Goal: Check status: Check status

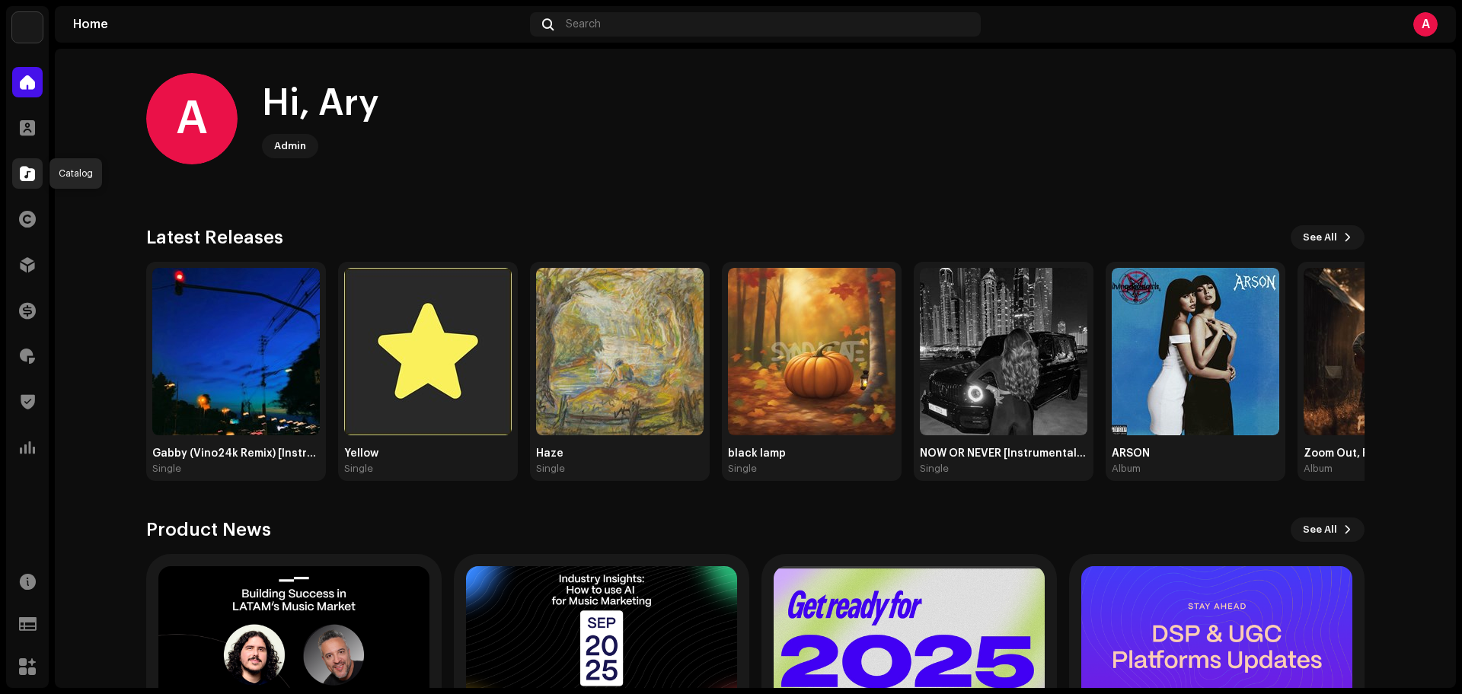
click at [19, 175] on div at bounding box center [27, 173] width 30 height 30
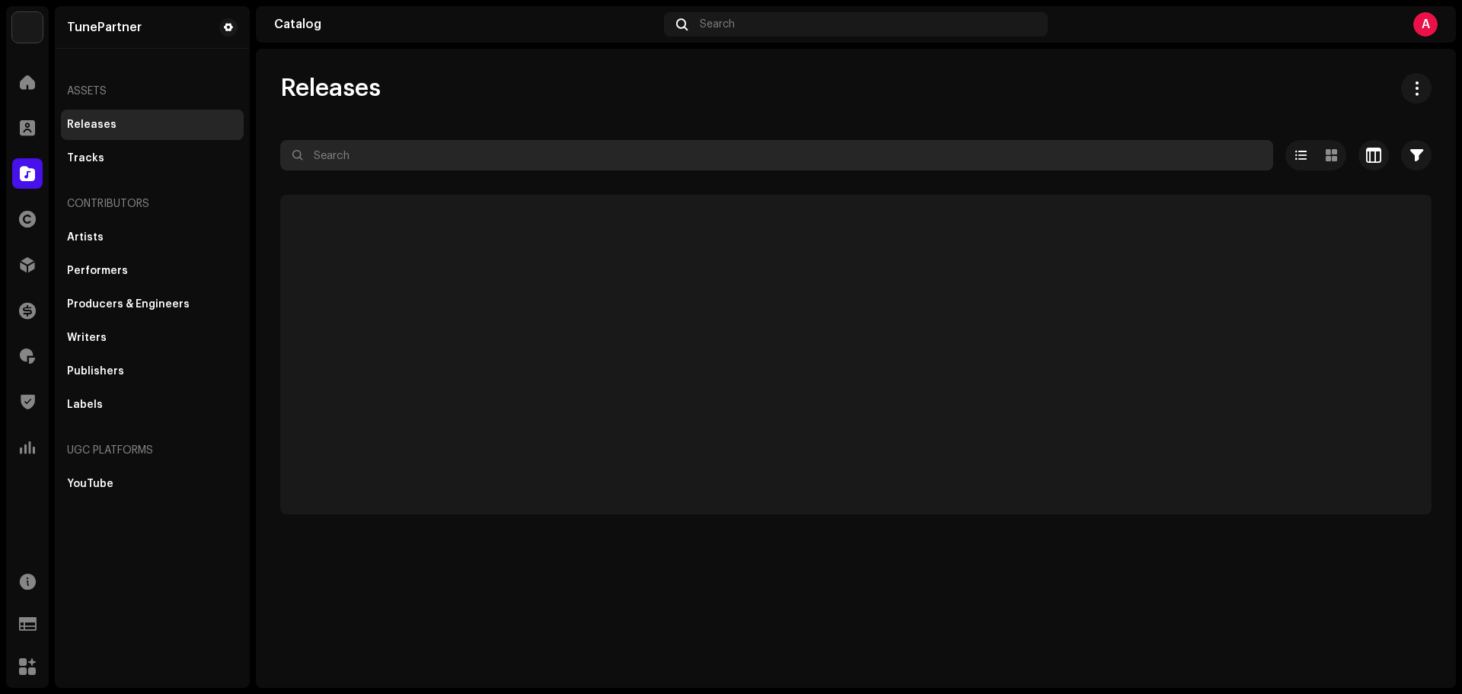
click at [355, 148] on input "text" at bounding box center [776, 155] width 993 height 30
paste input "3046945"
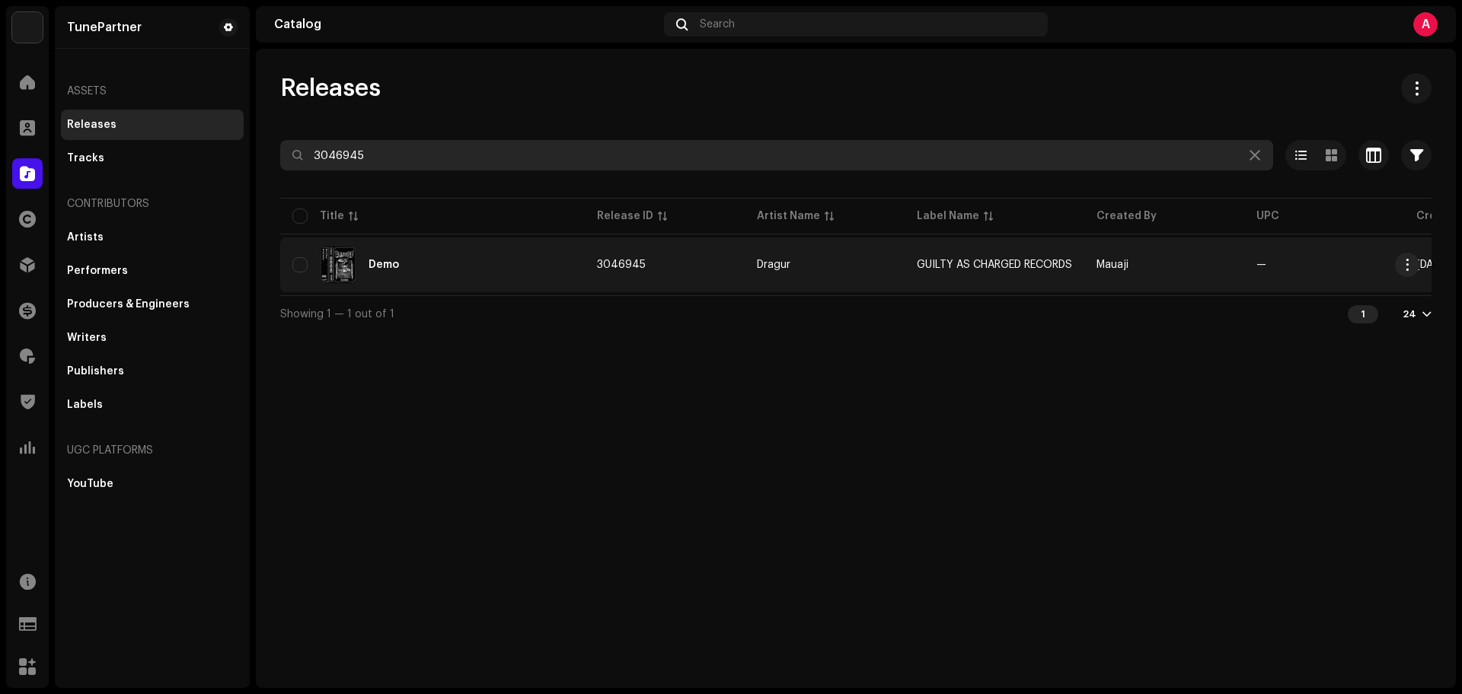
type input "3046945"
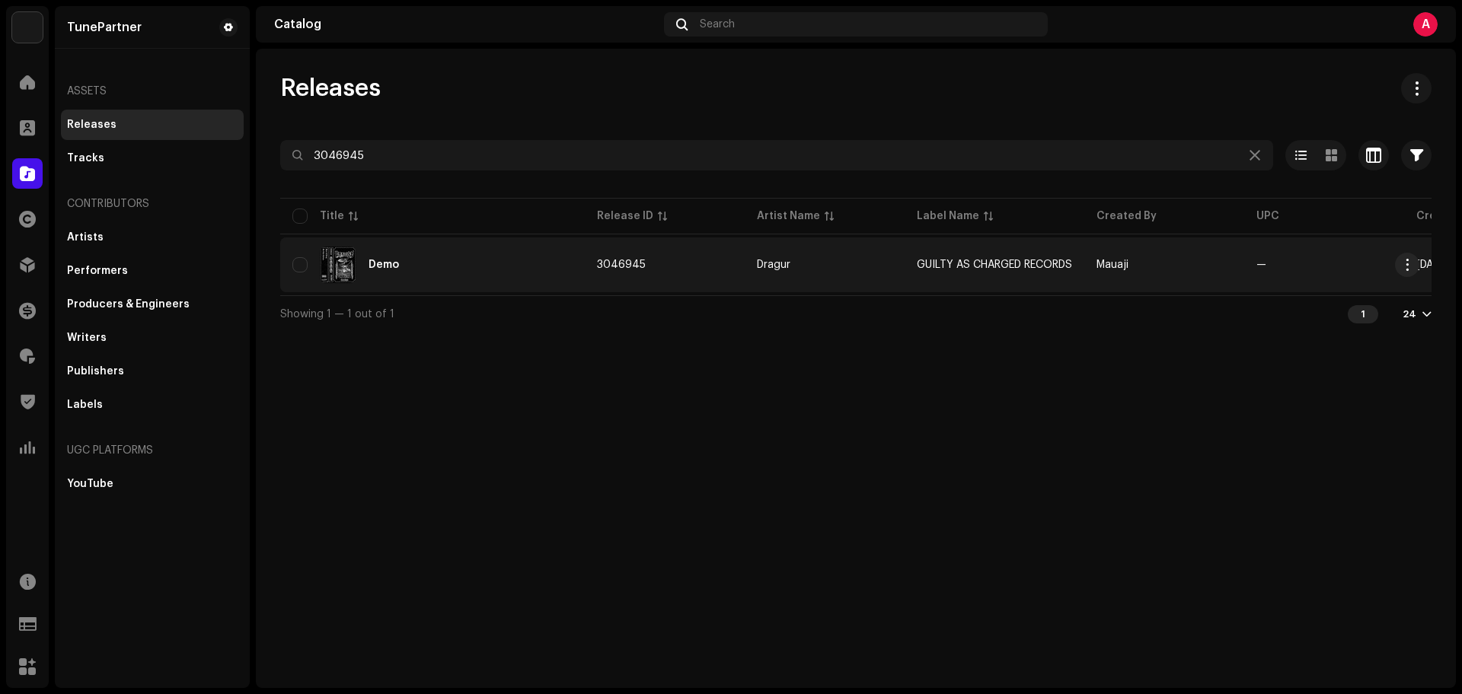
click at [428, 267] on div "Demo" at bounding box center [432, 265] width 280 height 37
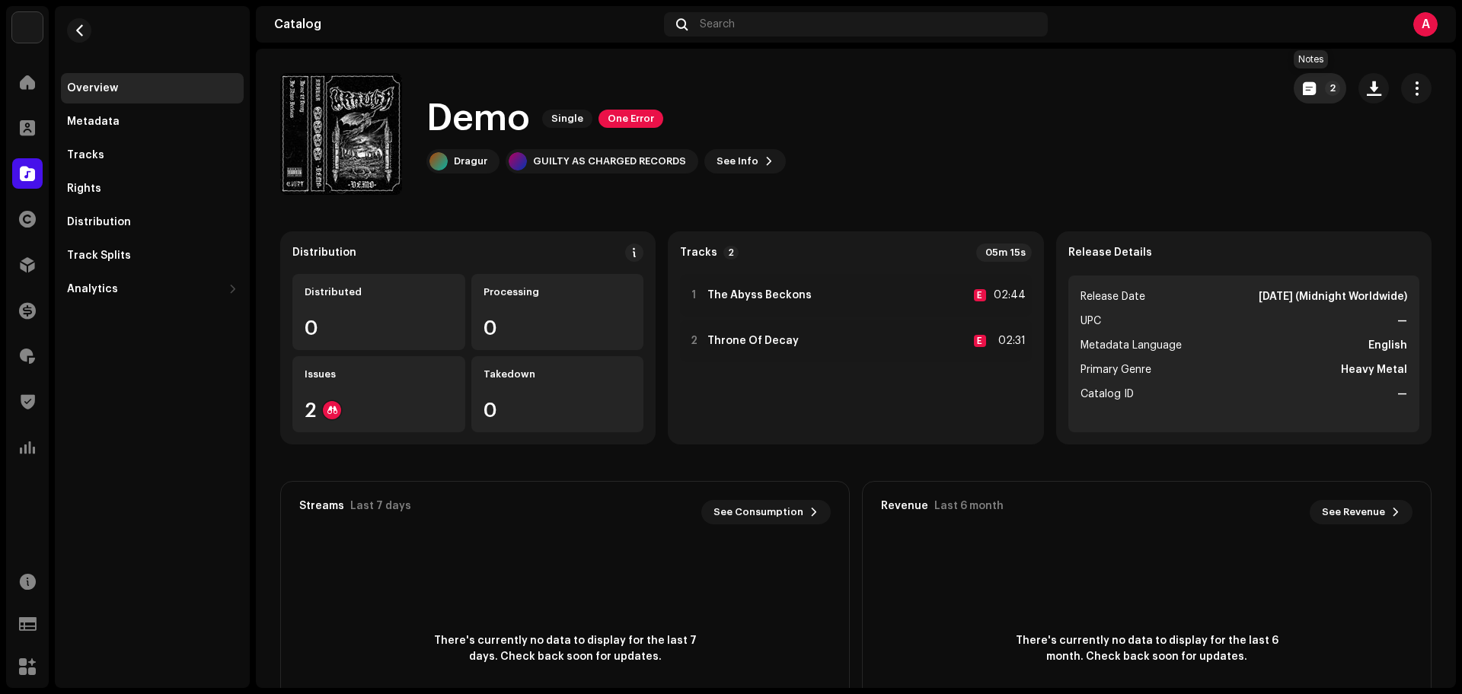
click at [1325, 84] on p-badge "2" at bounding box center [1332, 88] width 15 height 15
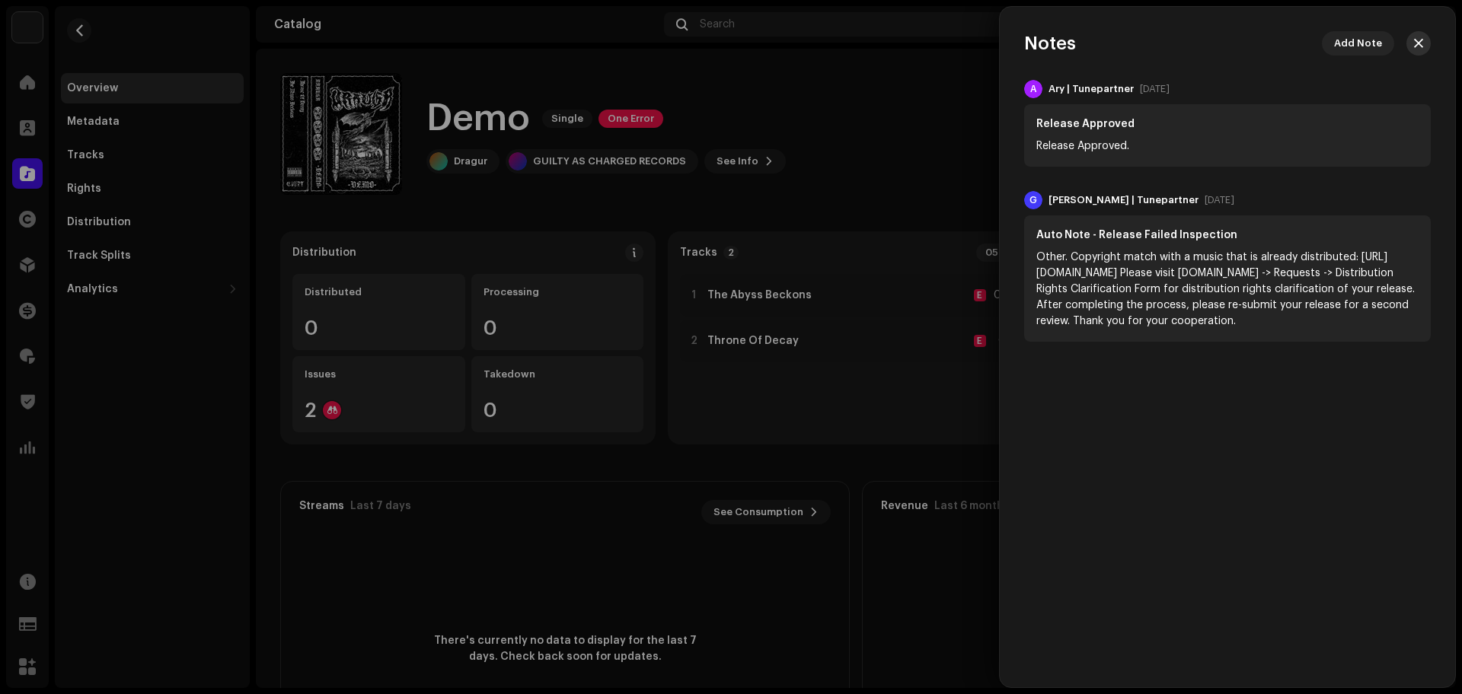
click at [1420, 42] on span "button" at bounding box center [1418, 43] width 9 height 12
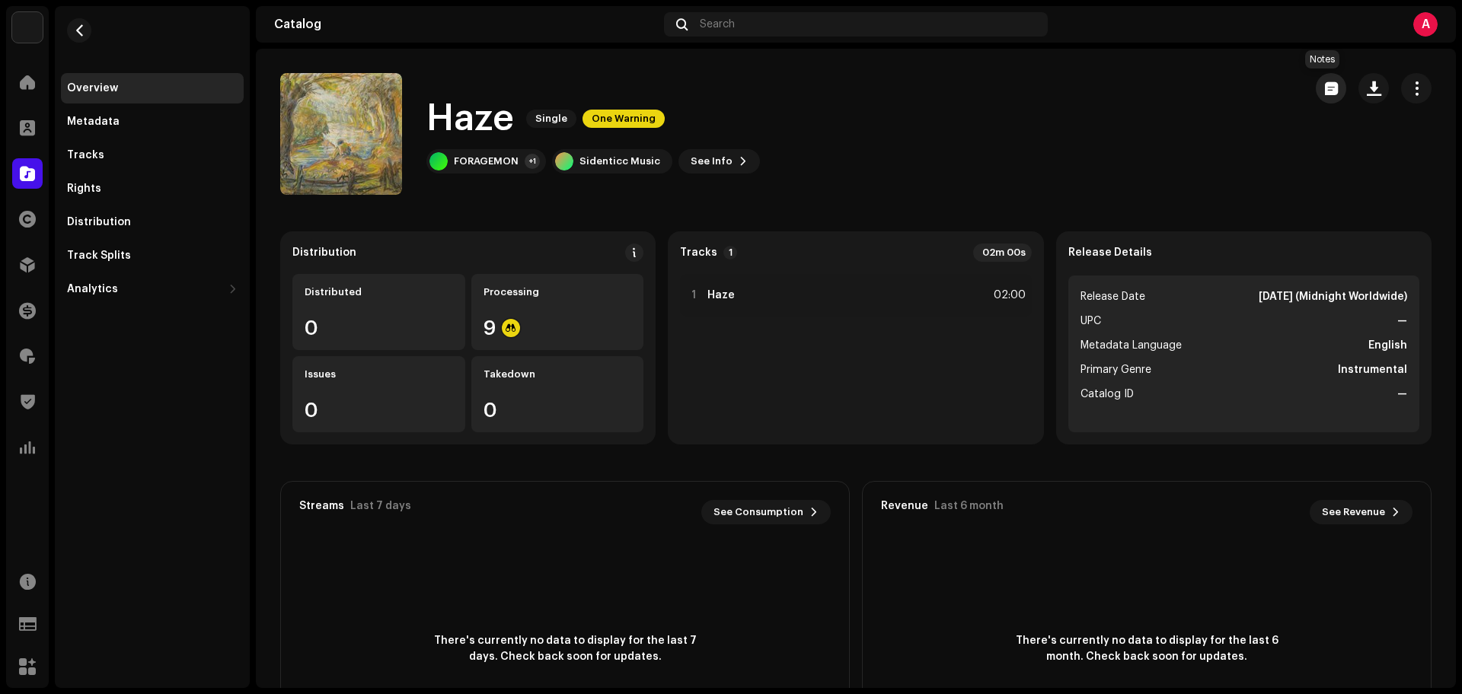
click at [1332, 87] on button "button" at bounding box center [1331, 88] width 30 height 30
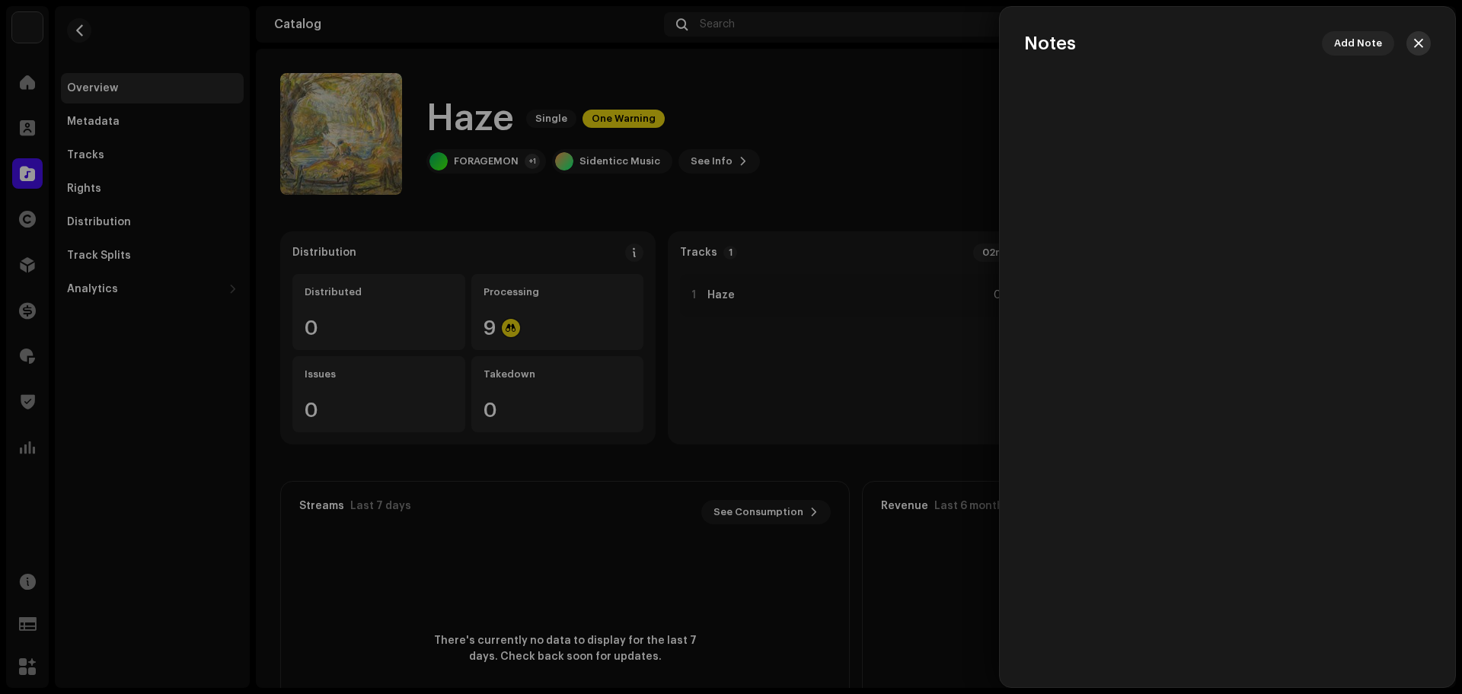
click at [1419, 48] on span "button" at bounding box center [1418, 43] width 9 height 12
